Goal: Information Seeking & Learning: Learn about a topic

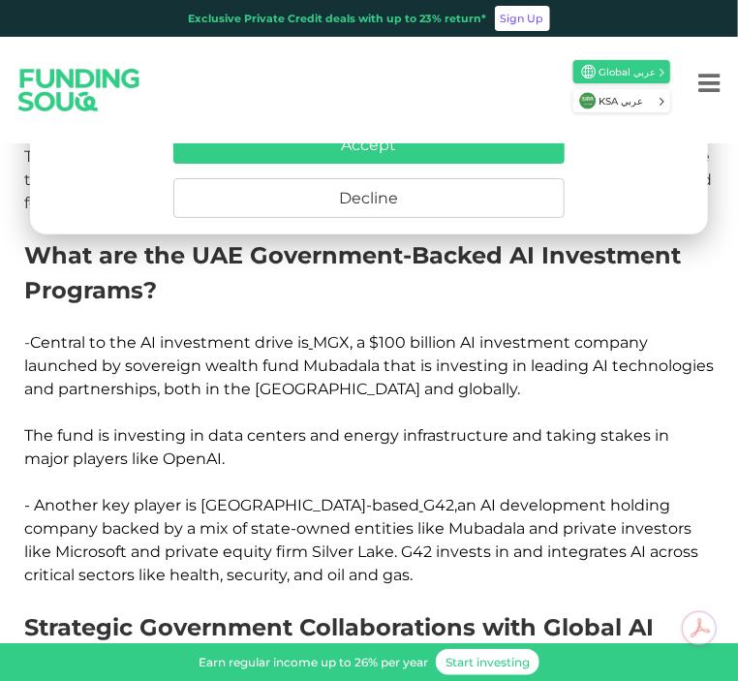
scroll to position [872, 0]
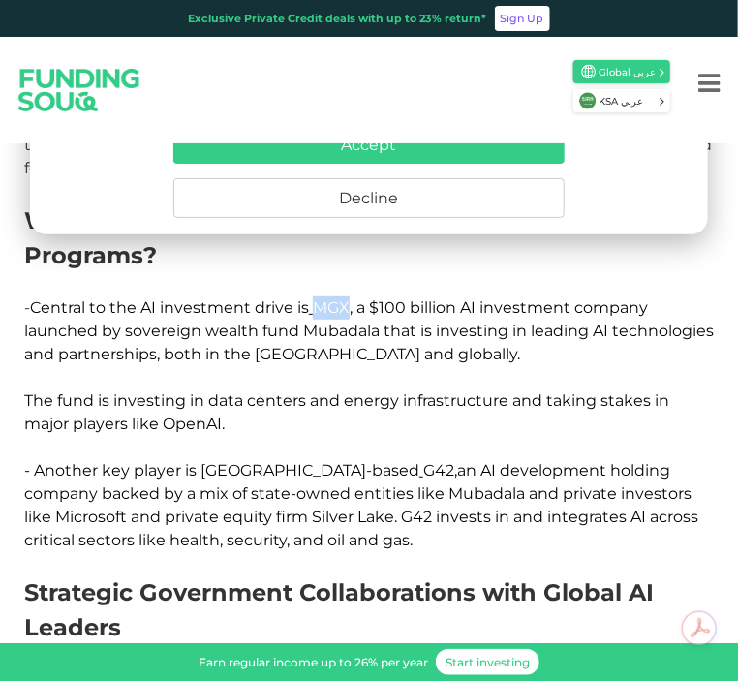
drag, startPoint x: 320, startPoint y: 304, endPoint x: 351, endPoint y: 304, distance: 31.0
click at [351, 304] on span "Central to the AI investment drive is MGX, a $100 billion AI investment company…" at bounding box center [369, 365] width 690 height 135
copy span "MGX"
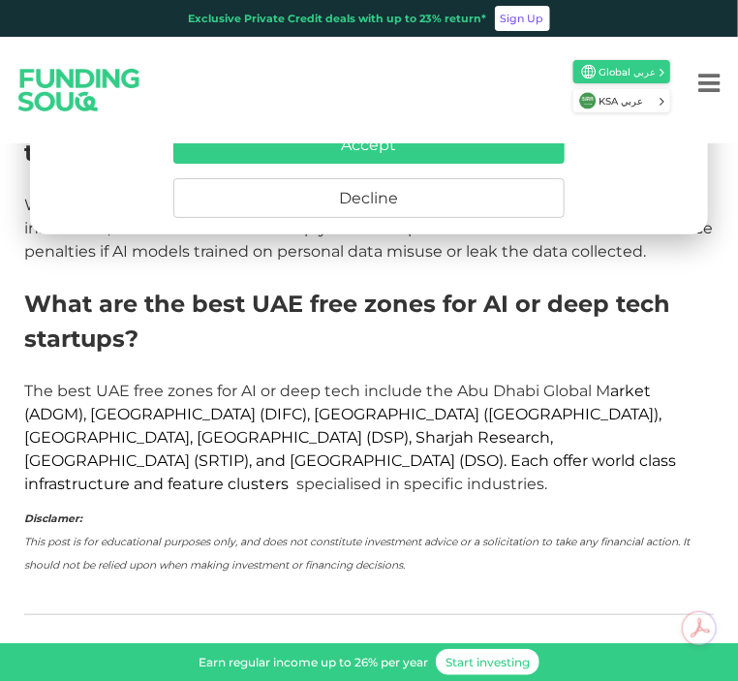
scroll to position [3973, 0]
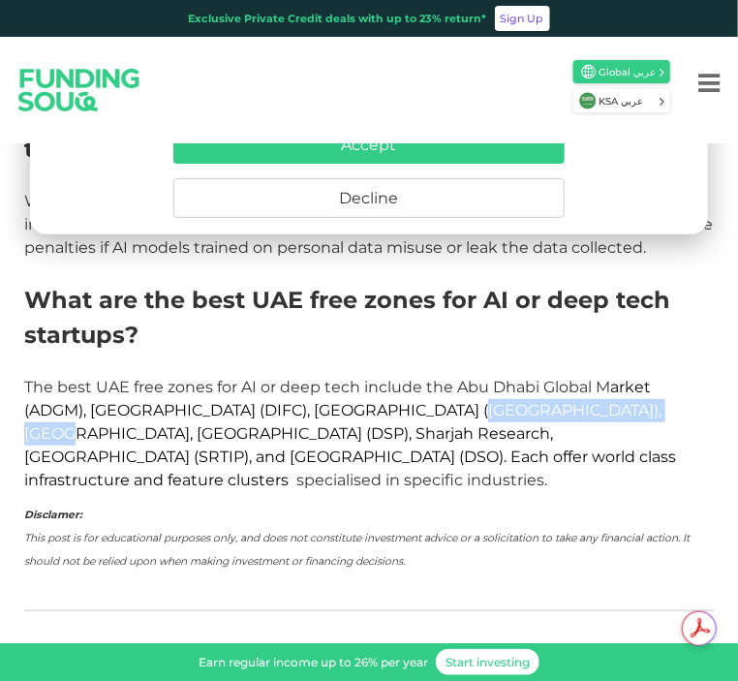
drag, startPoint x: 436, startPoint y: 382, endPoint x: 621, endPoint y: 382, distance: 185.1
click at [621, 382] on span "arket (ADGM), [GEOGRAPHIC_DATA] (DIFC), [GEOGRAPHIC_DATA] ([GEOGRAPHIC_DATA]), …" at bounding box center [350, 433] width 652 height 111
copy span "Dubai Internet City (DIC)"
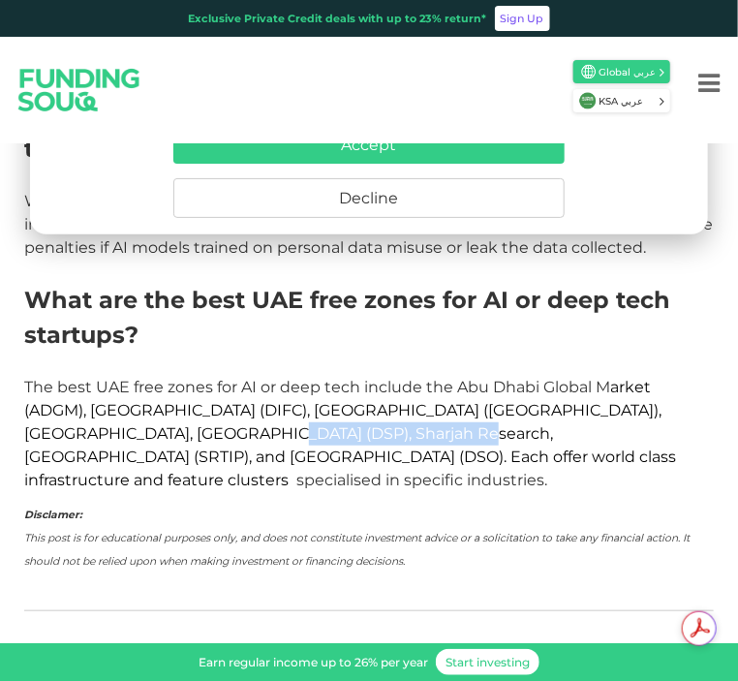
drag, startPoint x: 144, startPoint y: 406, endPoint x: 319, endPoint y: 412, distance: 174.5
click at [338, 412] on span "arket (ADGM), [GEOGRAPHIC_DATA] (DIFC), [GEOGRAPHIC_DATA] ([GEOGRAPHIC_DATA]), …" at bounding box center [350, 433] width 652 height 111
copy span "Dubai Science Park (DSP)"
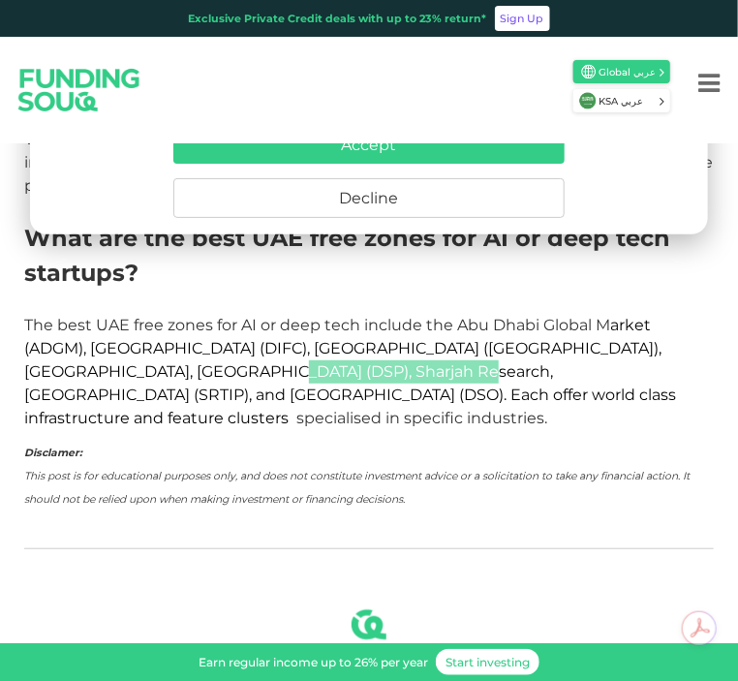
scroll to position [4070, 0]
